Goal: Transaction & Acquisition: Obtain resource

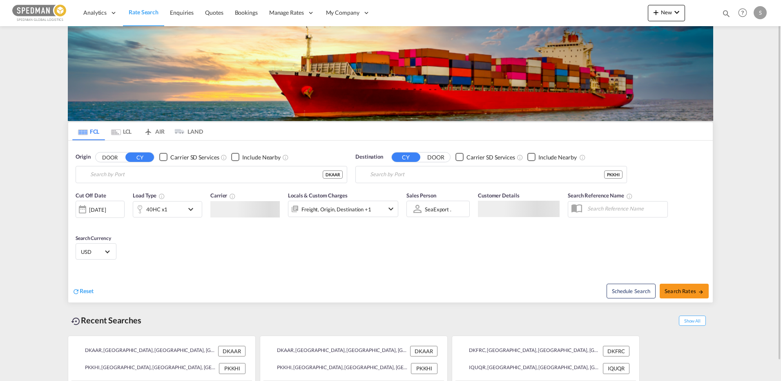
type input "[GEOGRAPHIC_DATA], [GEOGRAPHIC_DATA]"
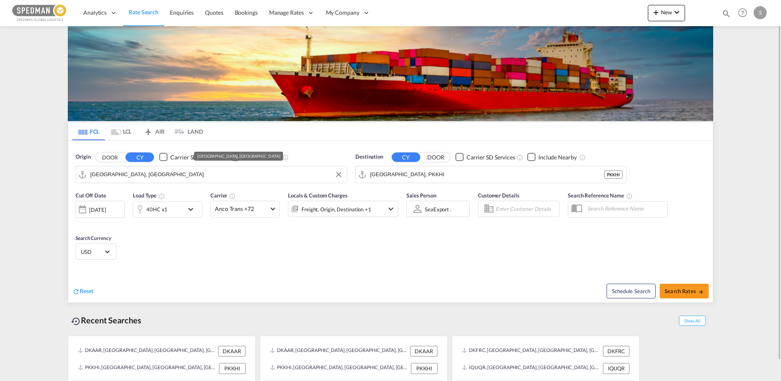
click at [129, 172] on input "[GEOGRAPHIC_DATA], [GEOGRAPHIC_DATA]" at bounding box center [216, 174] width 252 height 12
click at [415, 175] on input "[GEOGRAPHIC_DATA], PKKHI" at bounding box center [496, 174] width 252 height 12
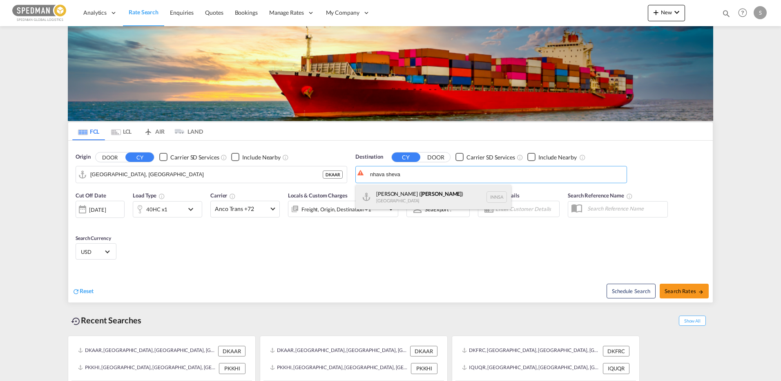
click at [413, 199] on div "[PERSON_NAME] ( [GEOGRAPHIC_DATA] ) [GEOGRAPHIC_DATA] [GEOGRAPHIC_DATA]" at bounding box center [433, 197] width 155 height 25
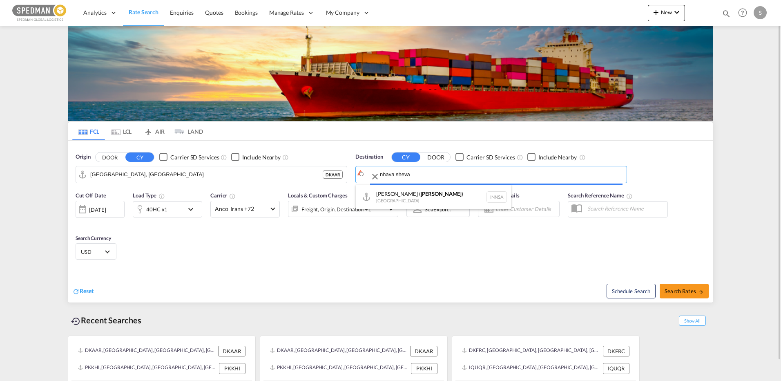
type input "[PERSON_NAME] ([PERSON_NAME]), [GEOGRAPHIC_DATA]"
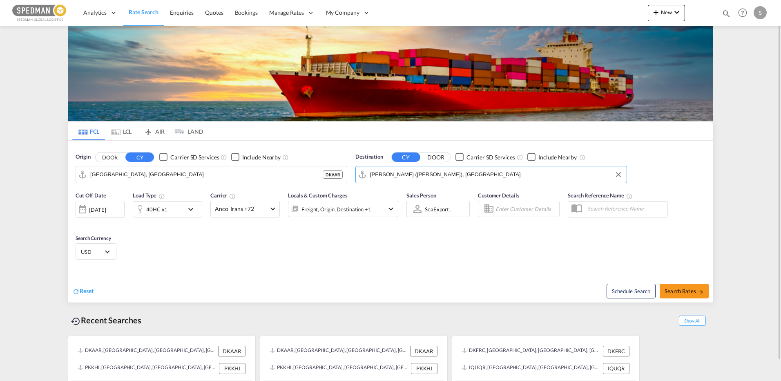
click at [195, 208] on md-icon "icon-chevron-down" at bounding box center [193, 209] width 14 height 10
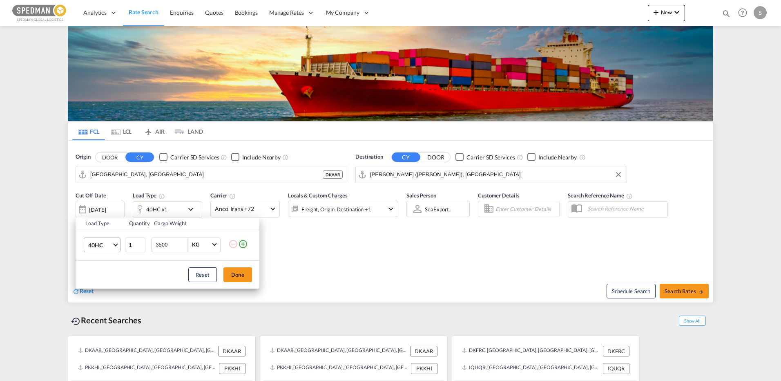
click at [109, 246] on span "40HC" at bounding box center [100, 245] width 24 height 8
click at [106, 209] on md-option "20GP" at bounding box center [110, 206] width 56 height 20
drag, startPoint x: 241, startPoint y: 273, endPoint x: 257, endPoint y: 275, distance: 15.6
click at [242, 273] on button "Done" at bounding box center [237, 274] width 29 height 15
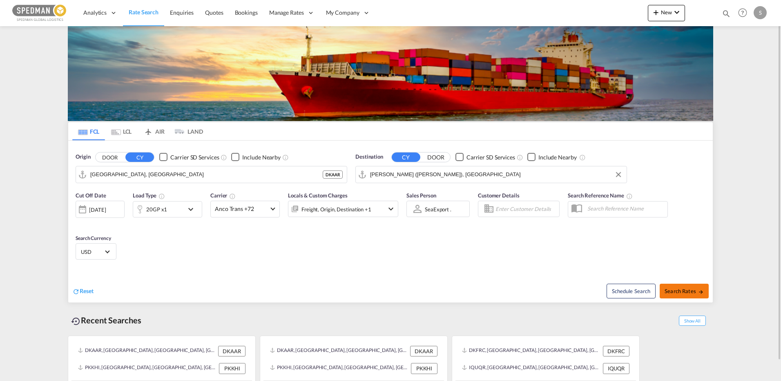
click at [681, 288] on span "Search Rates" at bounding box center [683, 290] width 39 height 7
type input "DKAAR to INNSA / [DATE]"
